Goal: Register for event/course

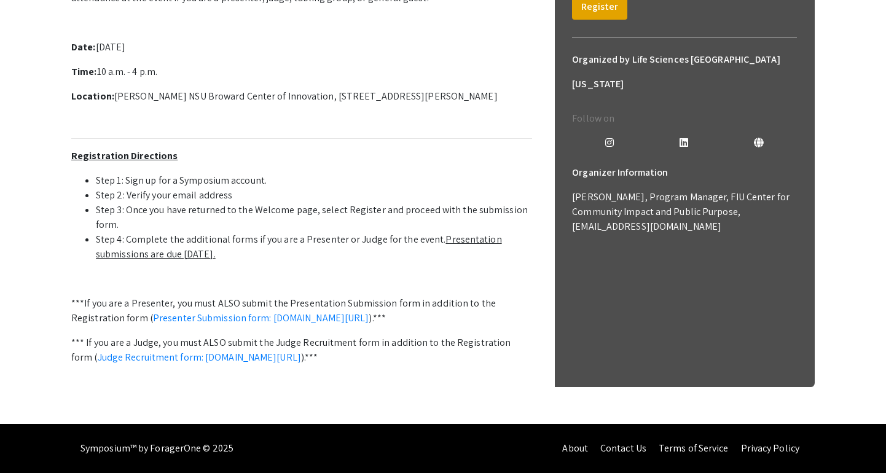
scroll to position [184, 0]
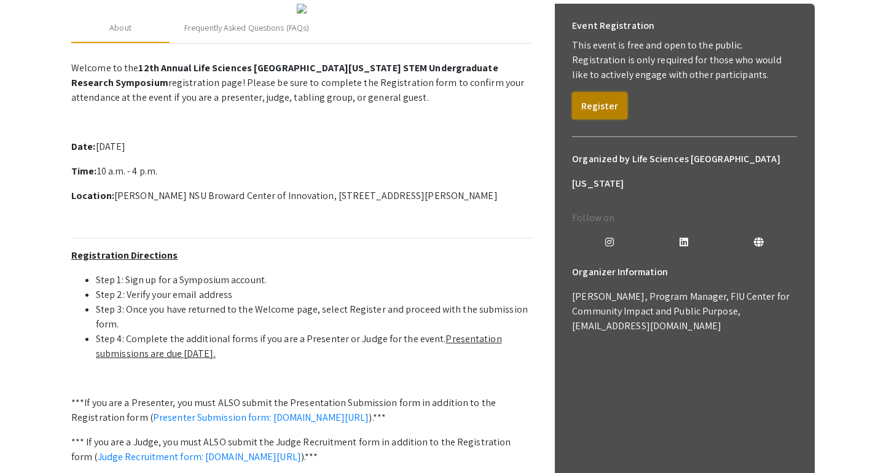
click at [611, 108] on button "Register" at bounding box center [599, 105] width 55 height 27
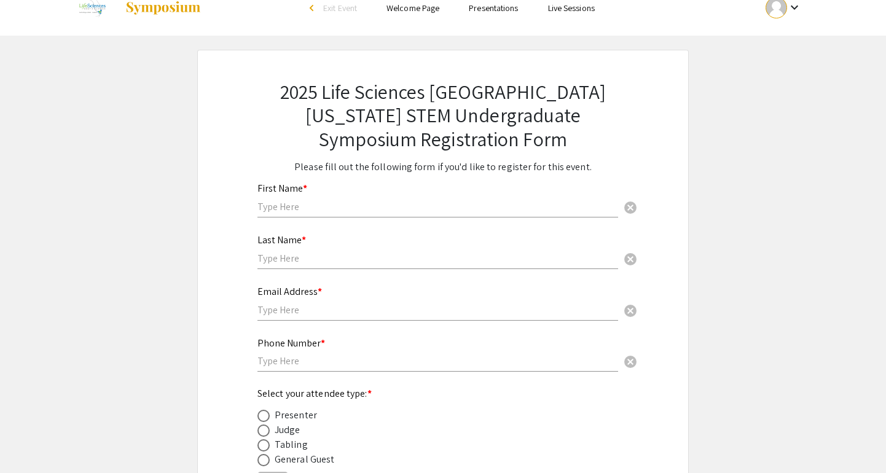
scroll to position [27, 0]
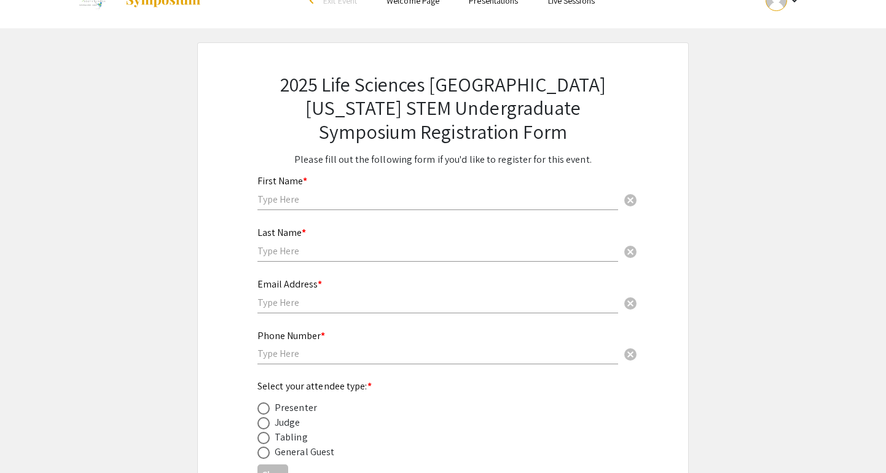
click at [411, 179] on div "First Name * cancel" at bounding box center [438, 187] width 361 height 47
click at [410, 203] on input "text" at bounding box center [438, 199] width 361 height 13
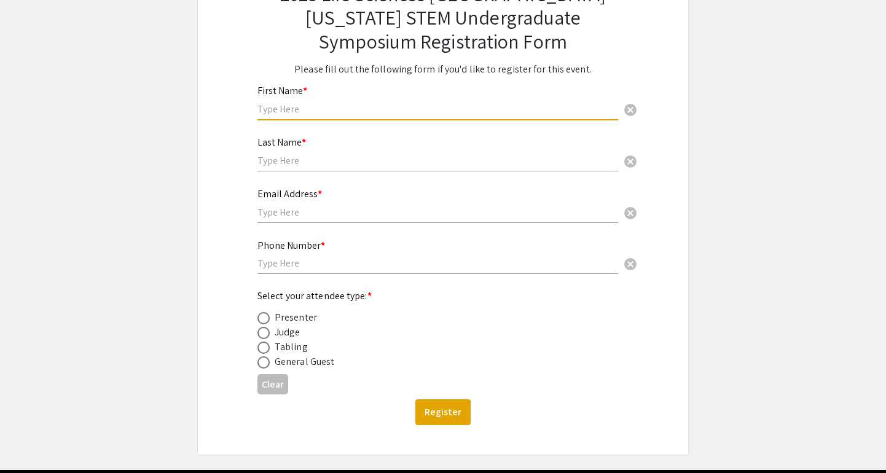
scroll to position [0, 0]
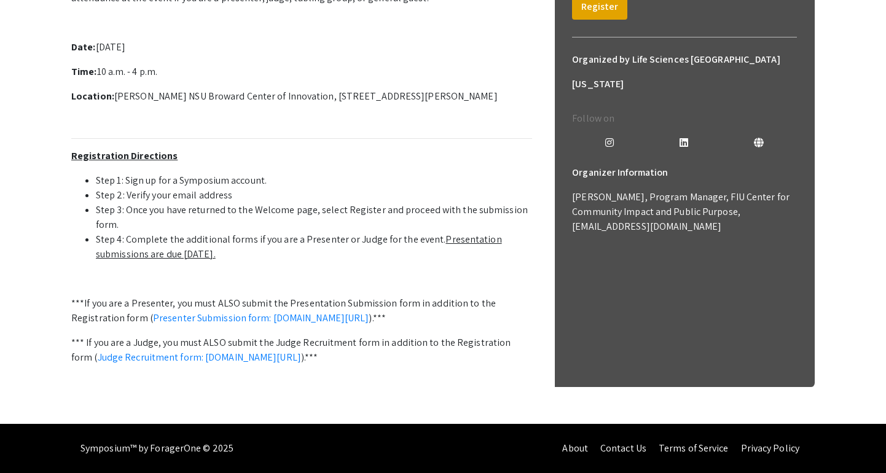
scroll to position [411, 0]
click at [337, 312] on link "Presenter Submission form: [DOMAIN_NAME][URL]" at bounding box center [261, 318] width 216 height 13
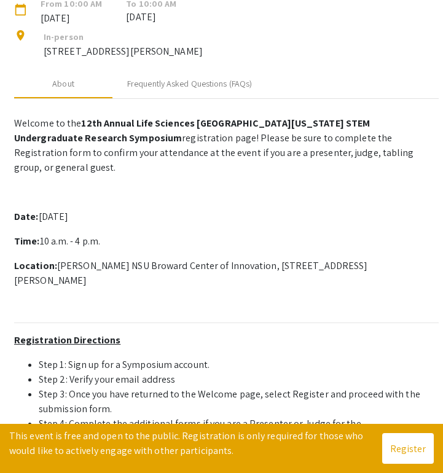
scroll to position [143, 0]
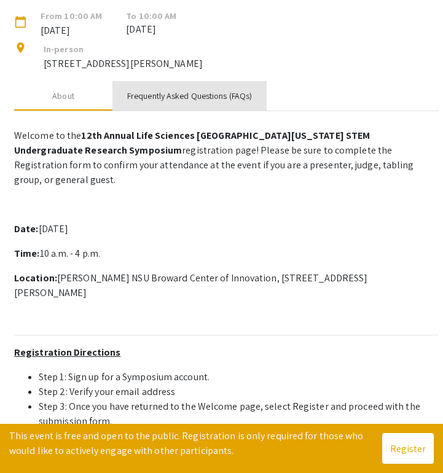
click at [165, 103] on div "Frequently Asked Questions (FAQs)" at bounding box center [189, 96] width 125 height 13
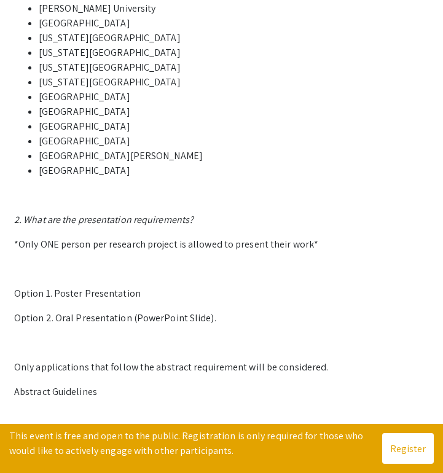
scroll to position [0, 0]
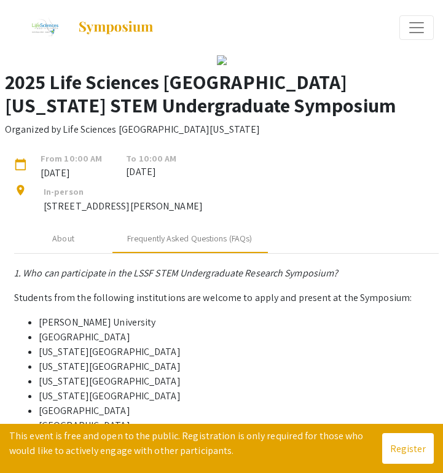
click at [414, 26] on span "Expand or Collapse Menu" at bounding box center [417, 27] width 18 height 18
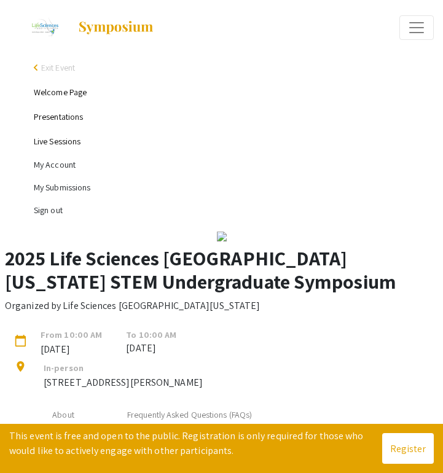
click at [418, 33] on span "Expand or Collapse Menu" at bounding box center [417, 27] width 18 height 18
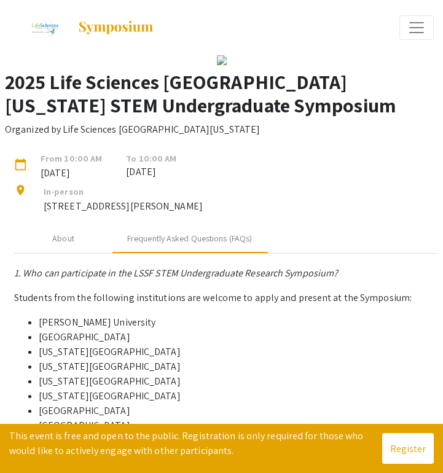
click at [418, 33] on span "Expand or Collapse Menu" at bounding box center [417, 27] width 18 height 18
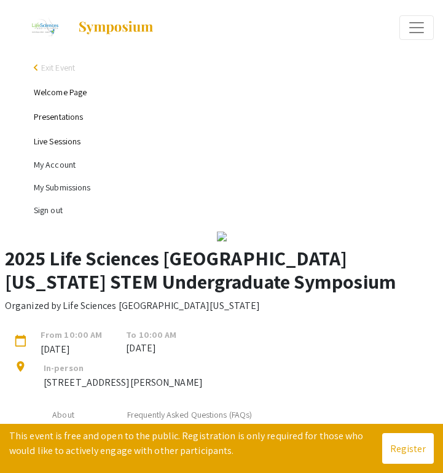
click at [75, 183] on li "My Submissions" at bounding box center [234, 187] width 400 height 23
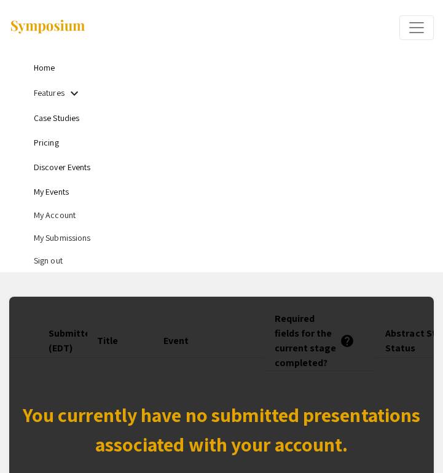
click at [418, 27] on span "Expand or Collapse Menu" at bounding box center [417, 27] width 18 height 18
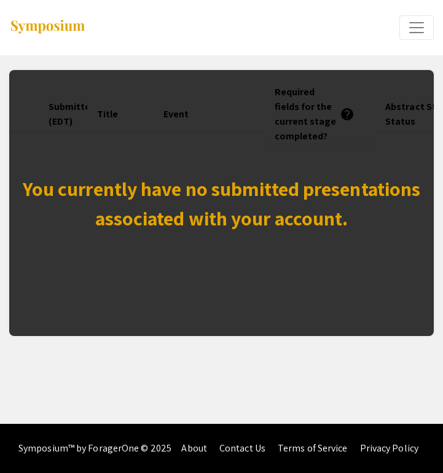
click at [413, 30] on span "Expand or Collapse Menu" at bounding box center [417, 27] width 18 height 18
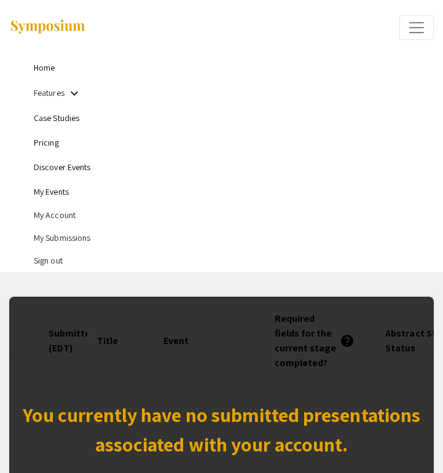
click at [38, 67] on link "Home" at bounding box center [44, 67] width 21 height 11
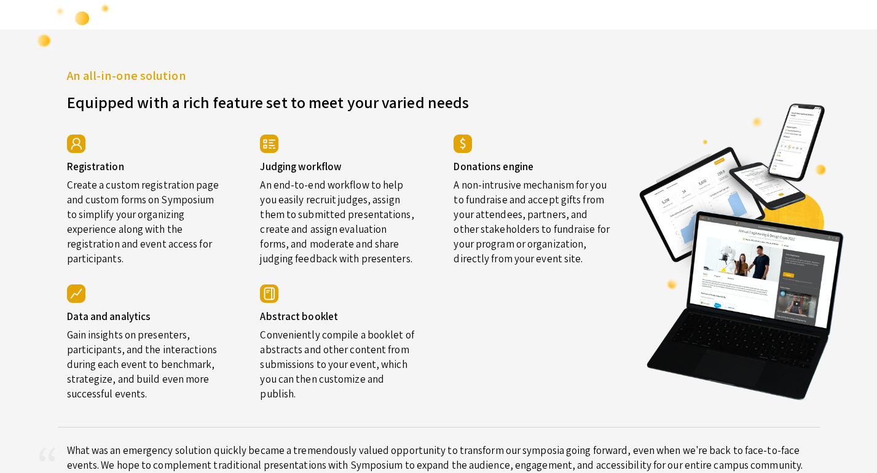
scroll to position [2048, 0]
